Goal: Browse casually

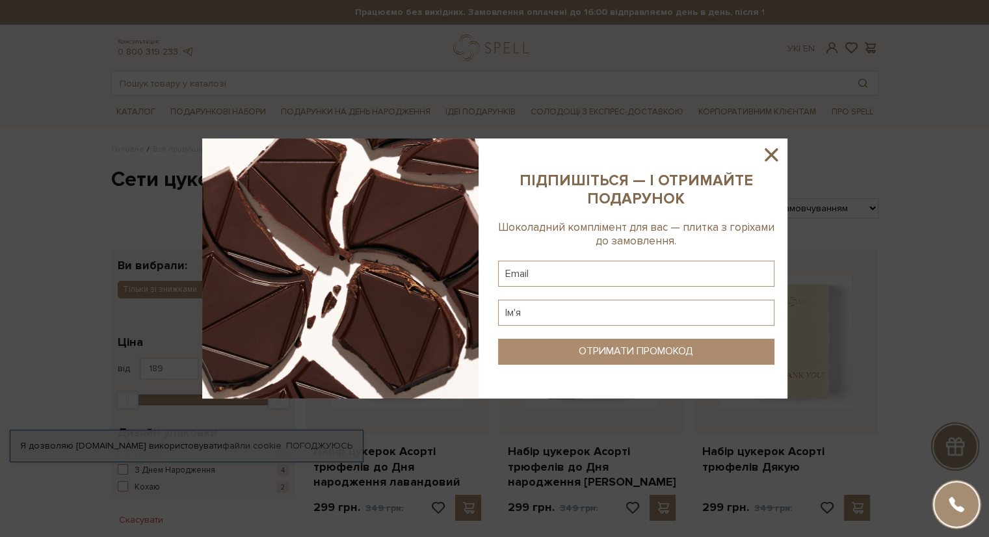
click at [767, 149] on icon at bounding box center [771, 155] width 22 height 22
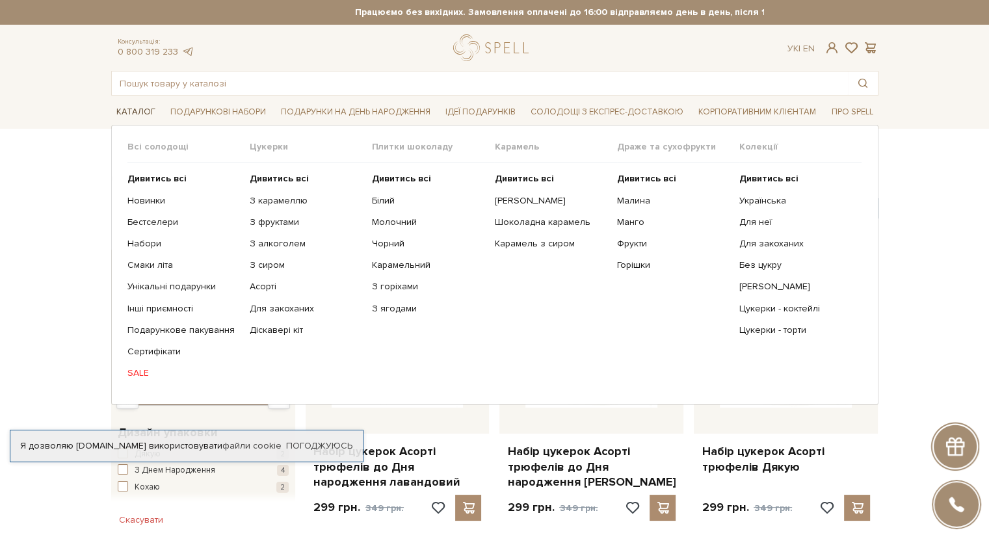
click at [130, 113] on span "Каталог" at bounding box center [135, 112] width 49 height 20
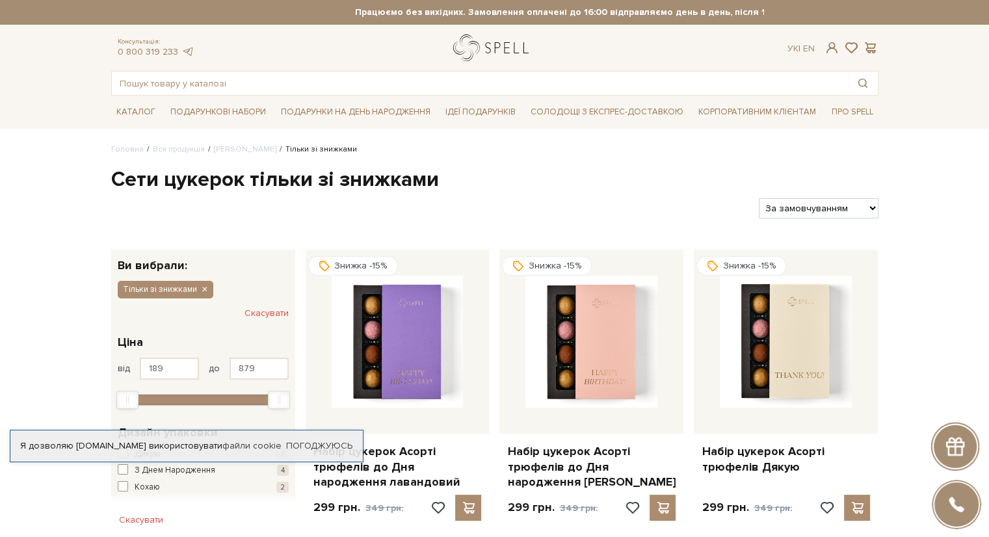
click at [462, 47] on link "logo" at bounding box center [493, 47] width 81 height 27
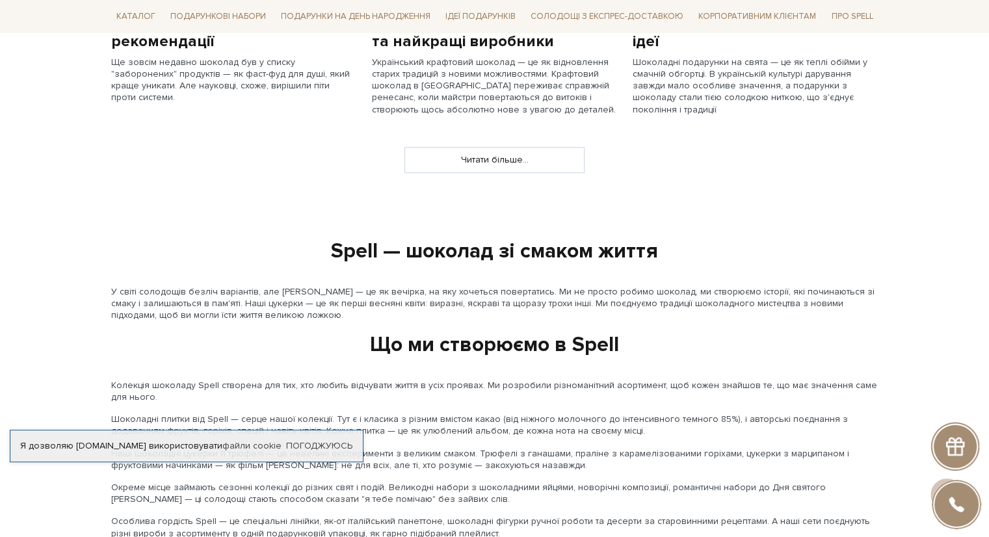
scroll to position [1301, 0]
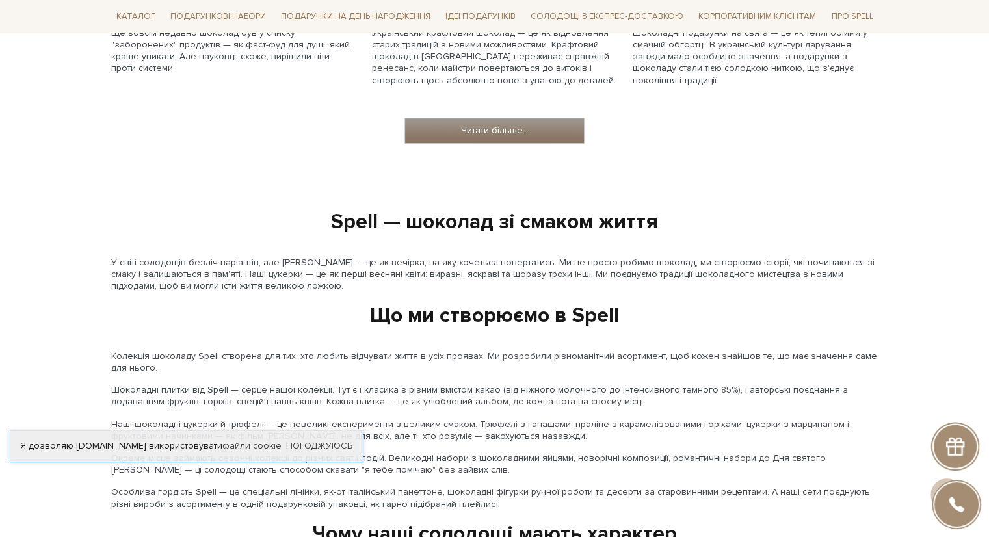
click at [433, 133] on link "Читати більше..." at bounding box center [494, 130] width 179 height 25
